Goal: Navigation & Orientation: Find specific page/section

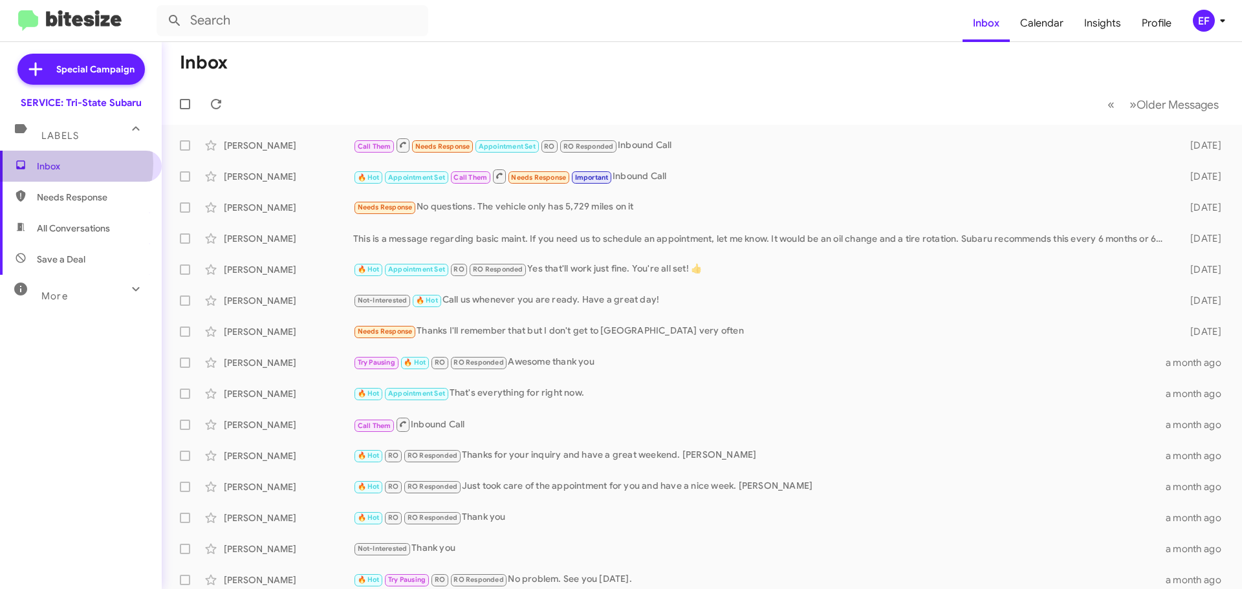
click at [50, 164] on span "Inbox" at bounding box center [92, 166] width 110 height 13
click at [62, 263] on span "Save a Deal" at bounding box center [61, 259] width 49 height 13
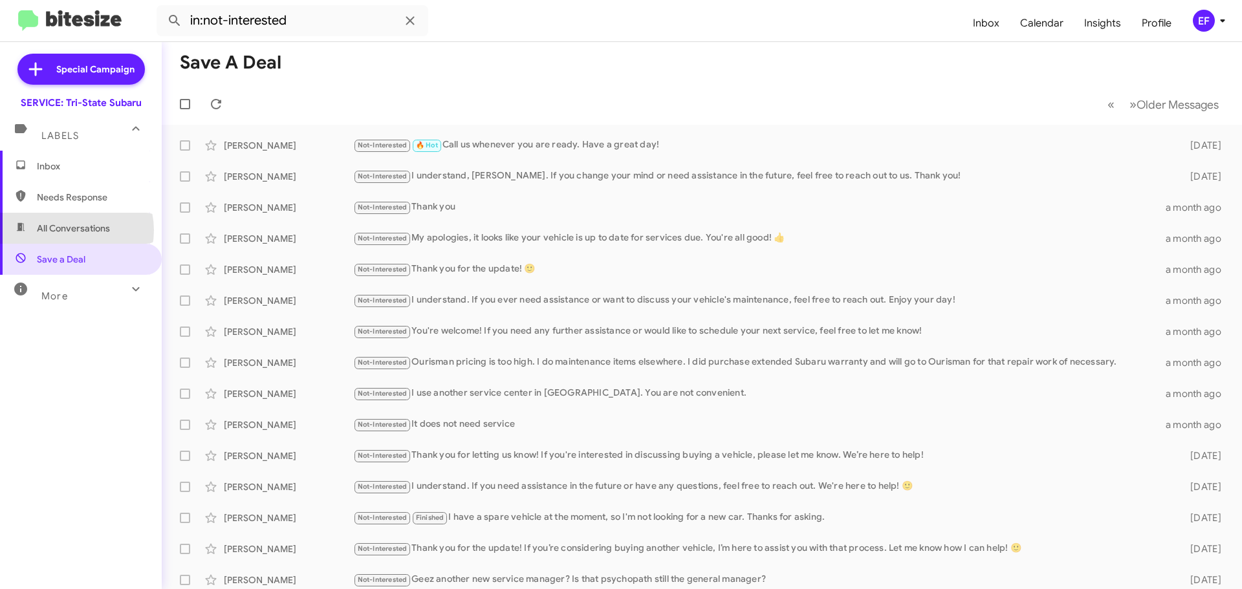
click at [71, 230] on span "All Conversations" at bounding box center [73, 228] width 73 height 13
type input "in:all-conversations"
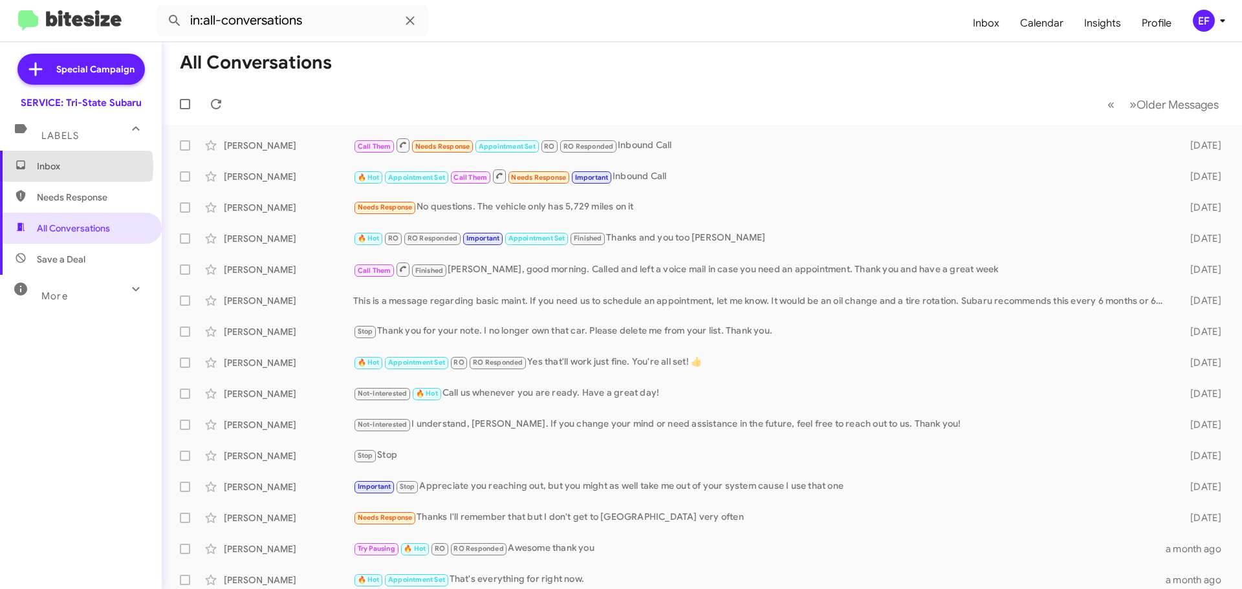
click at [48, 167] on span "Inbox" at bounding box center [92, 166] width 110 height 13
